Goal: Task Accomplishment & Management: Use online tool/utility

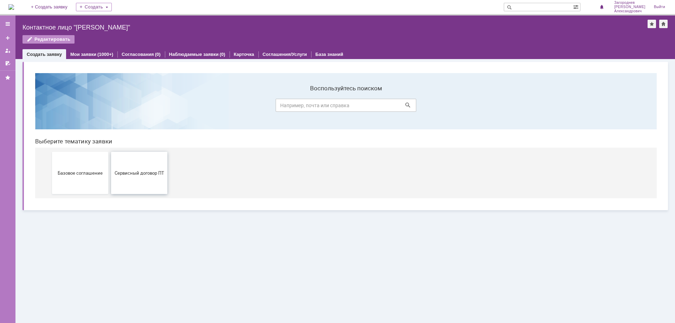
click at [160, 177] on button "Сервисный договор ПТ" at bounding box center [139, 173] width 56 height 42
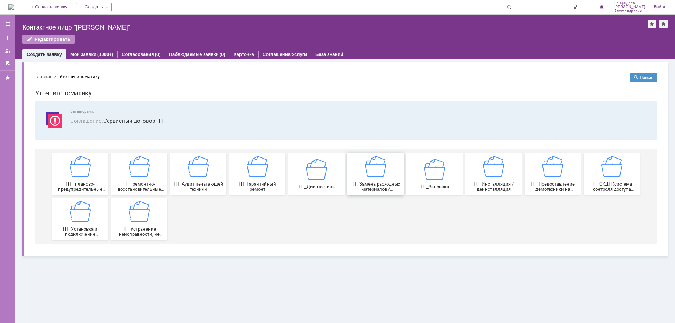
click at [355, 178] on div "ПТ_Замена расходных материалов / ресурсных деталей" at bounding box center [376, 174] width 52 height 36
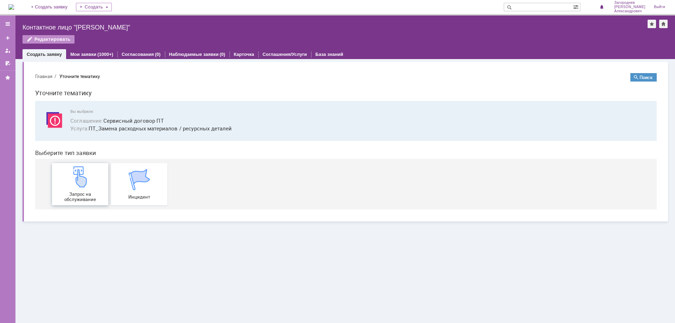
click at [76, 181] on img at bounding box center [80, 176] width 21 height 21
click at [91, 193] on span "Запрос на обслуживание" at bounding box center [80, 197] width 52 height 11
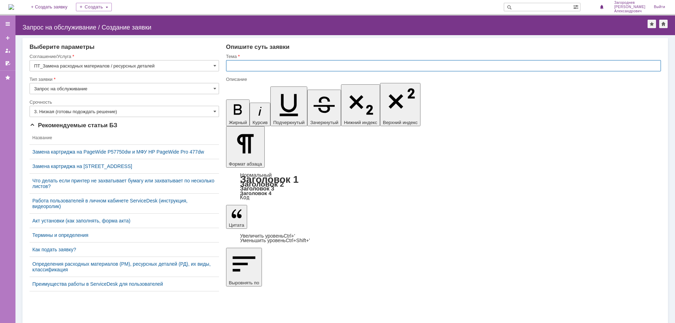
click at [280, 67] on input "text" at bounding box center [443, 65] width 435 height 11
type input "замена картриджа"
click at [260, 64] on input "text" at bounding box center [443, 65] width 435 height 11
type input "замена картриджа"
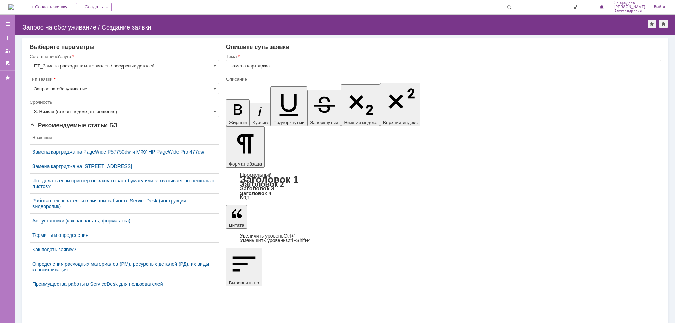
scroll to position [26, 3]
